Goal: Task Accomplishment & Management: Manage account settings

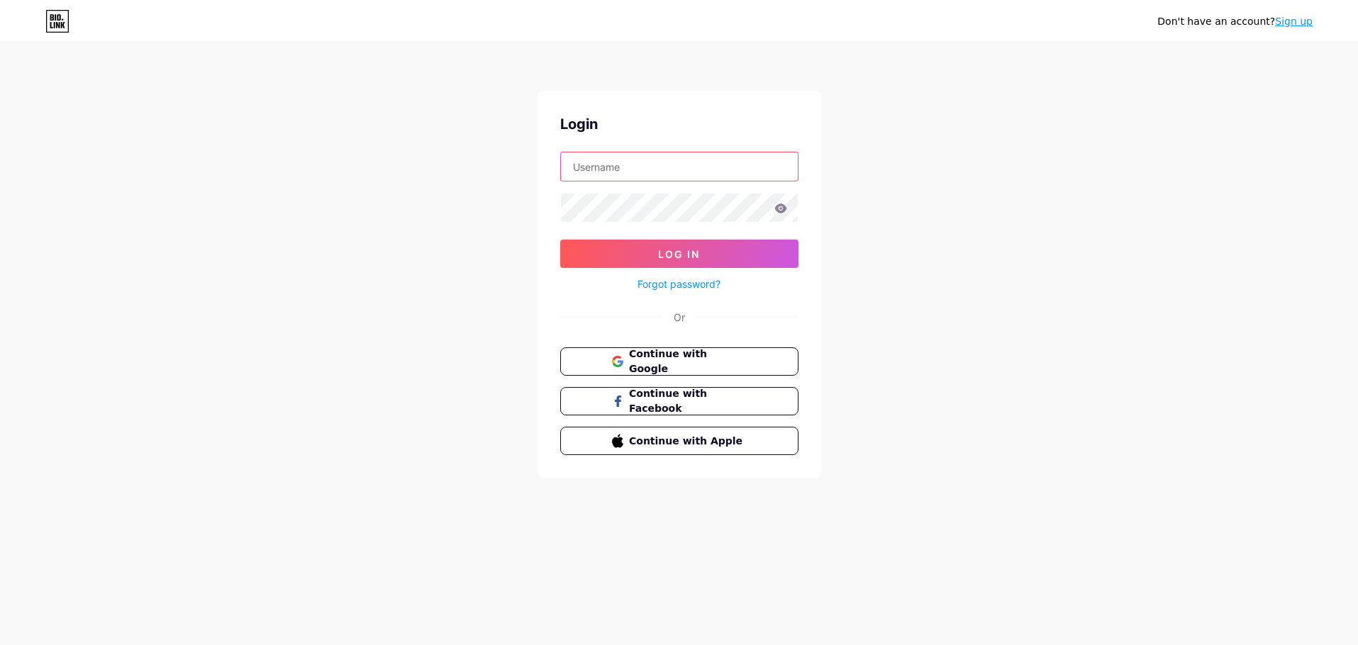
click at [612, 154] on input "text" at bounding box center [679, 167] width 237 height 28
type input "[EMAIL_ADDRESS][DOMAIN_NAME]"
click at [560, 240] on button "Log In" at bounding box center [679, 254] width 238 height 28
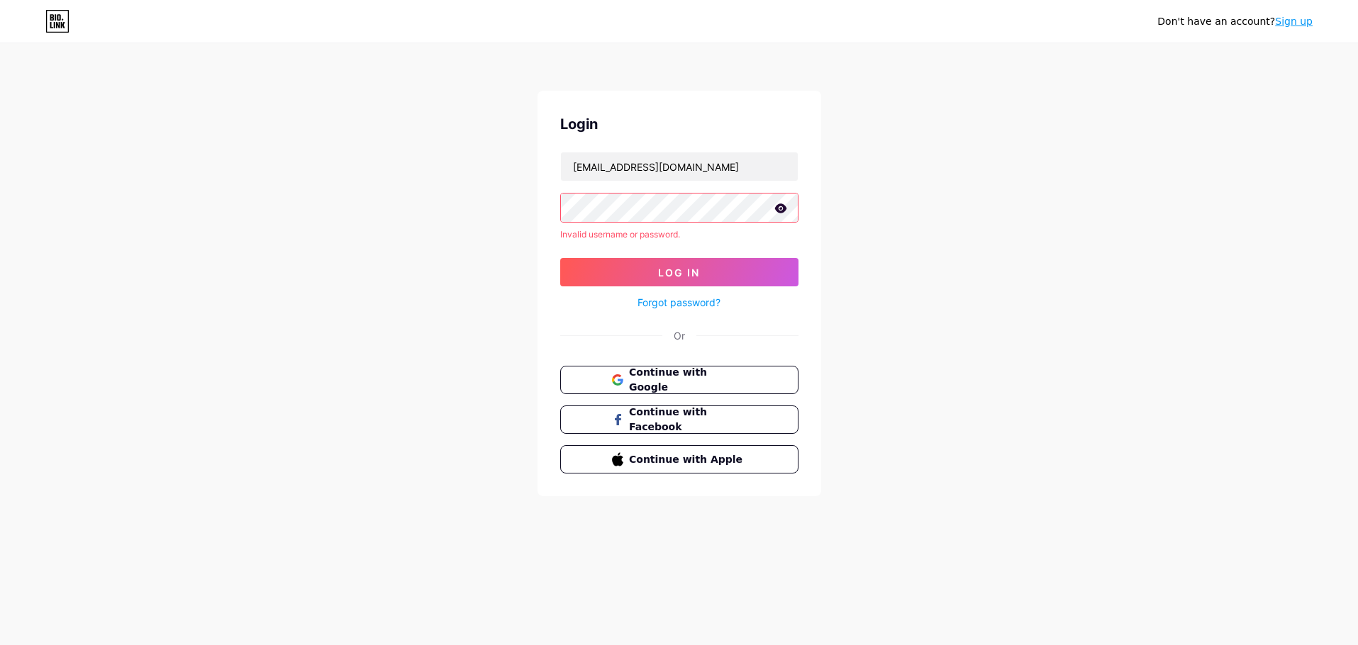
click at [776, 208] on icon at bounding box center [781, 208] width 12 height 9
click at [560, 258] on button "Log In" at bounding box center [679, 272] width 238 height 28
